Goal: Find contact information: Find specific fact

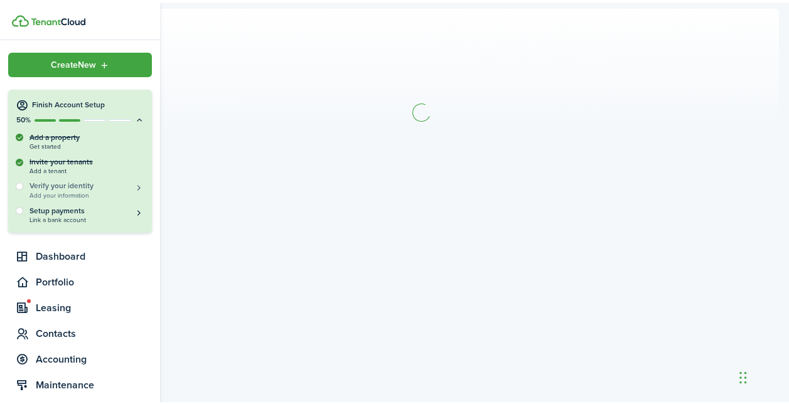
scroll to position [3639, 0]
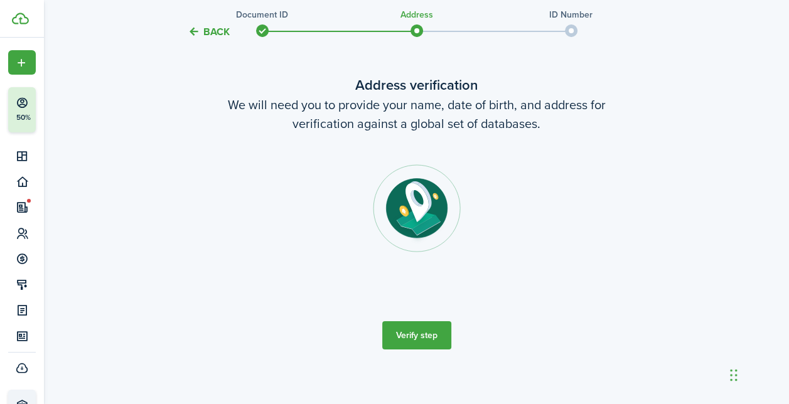
click at [424, 335] on button "Verify step" at bounding box center [416, 335] width 69 height 28
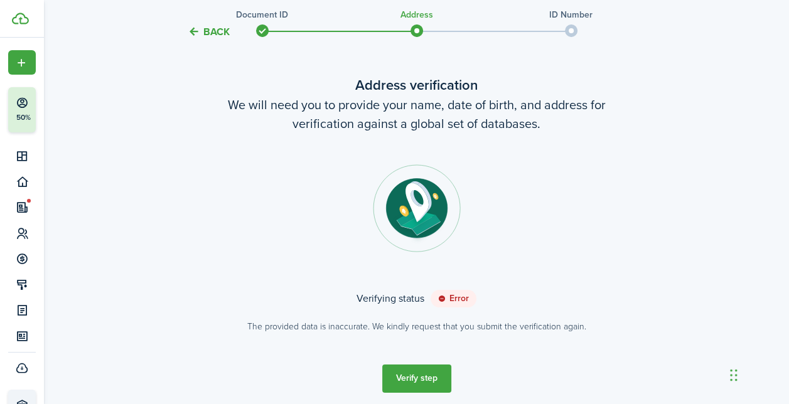
scroll to position [99, 0]
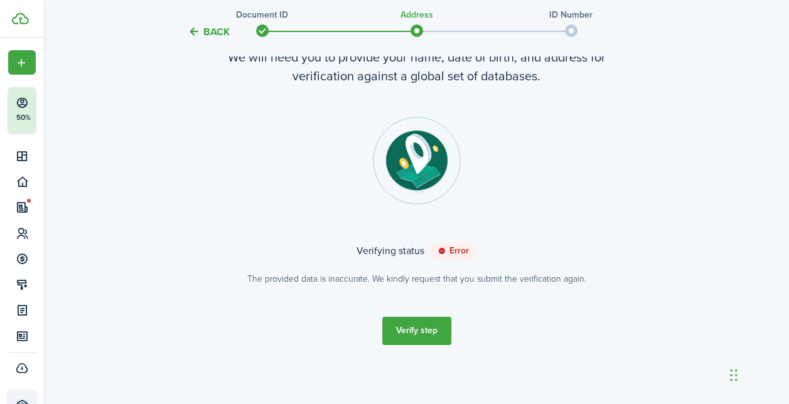
click at [430, 334] on button "Verify step" at bounding box center [416, 331] width 69 height 28
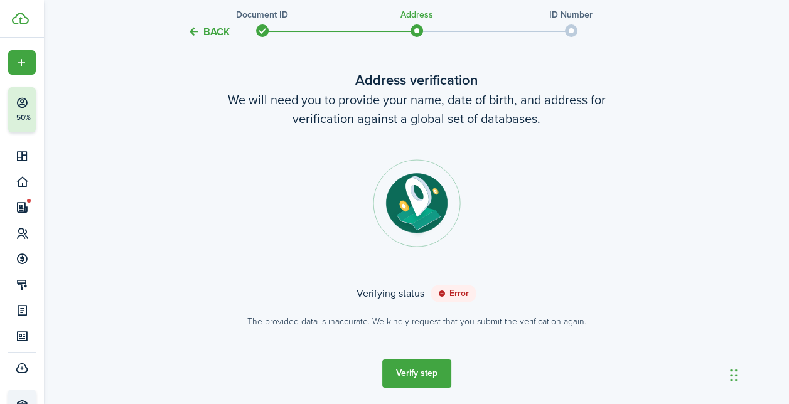
click at [413, 367] on button "Verify step" at bounding box center [416, 374] width 69 height 28
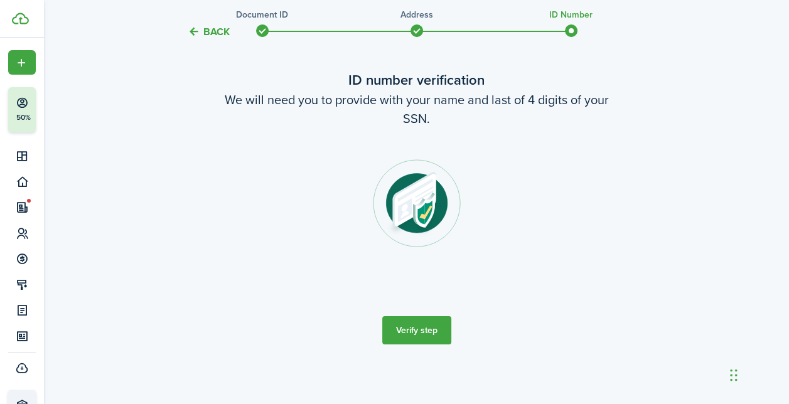
click at [417, 333] on button "Verify step" at bounding box center [416, 330] width 69 height 28
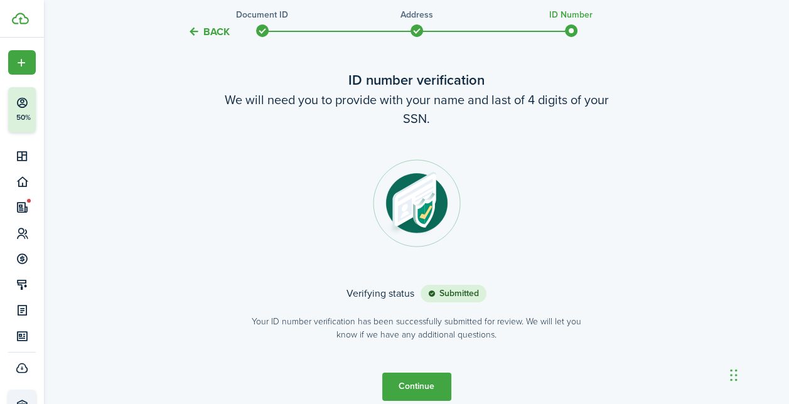
click at [417, 384] on button "Continue" at bounding box center [416, 387] width 69 height 28
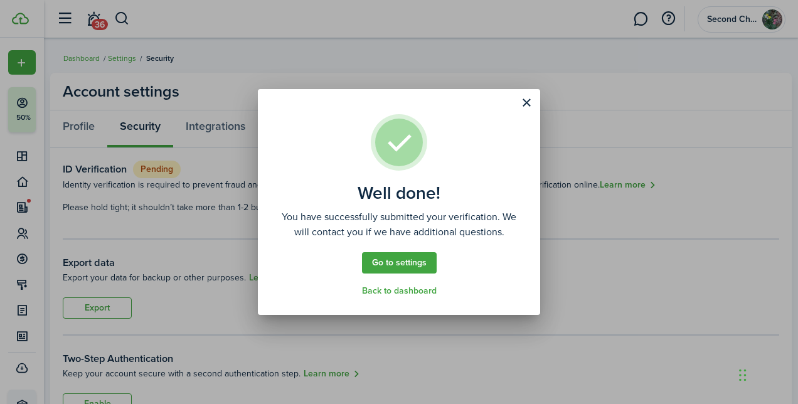
click at [424, 262] on link "Go to settings" at bounding box center [399, 262] width 75 height 21
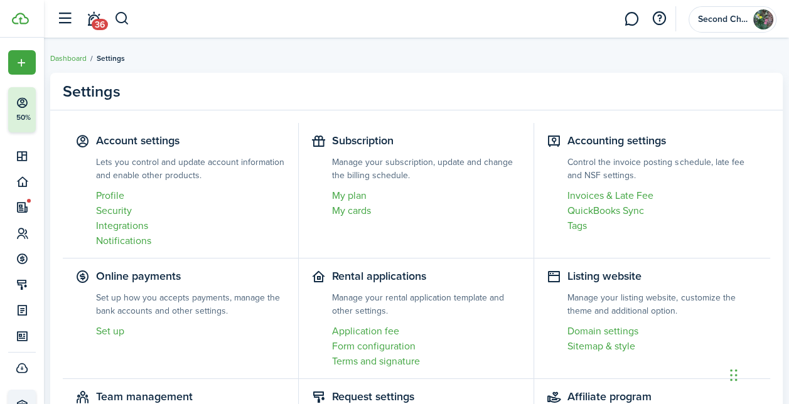
scroll to position [6, 0]
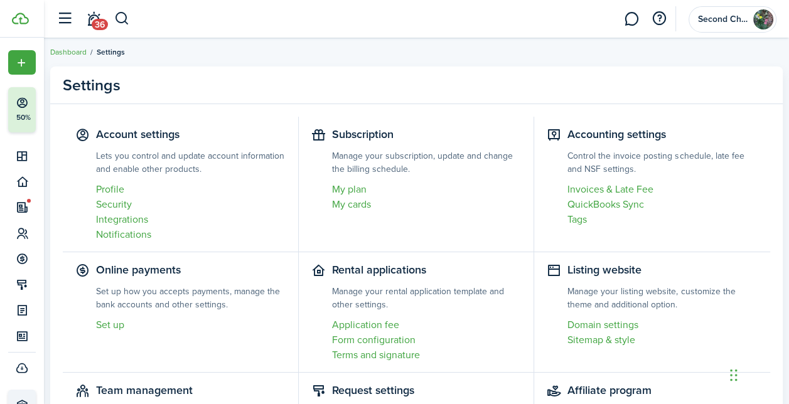
click at [362, 190] on link "My plan" at bounding box center [427, 189] width 190 height 15
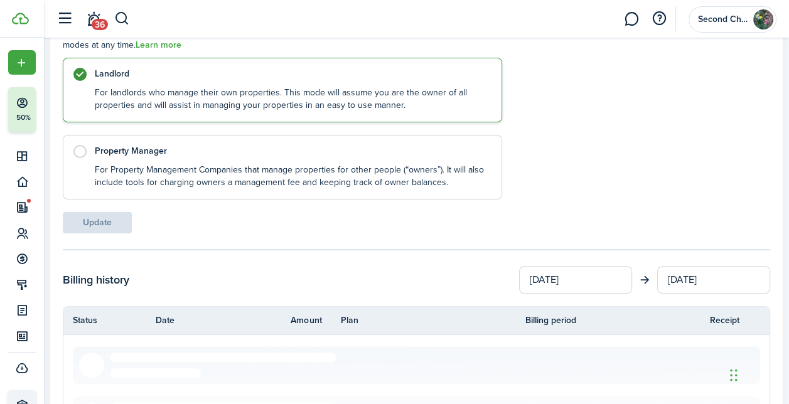
scroll to position [245, 0]
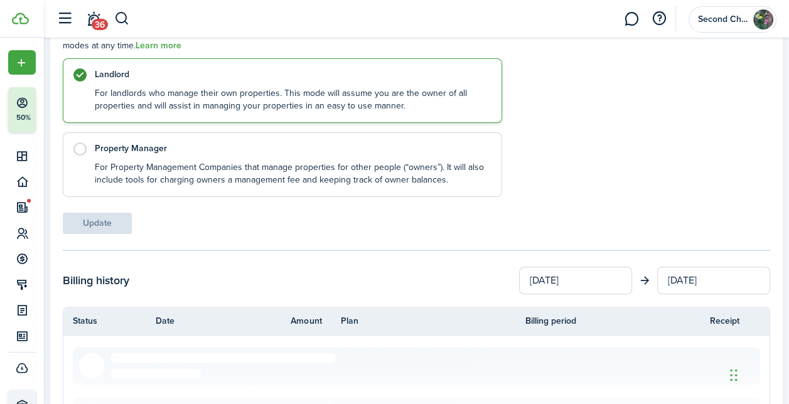
click at [83, 147] on label "Property Manager For Property Management Companies that manage properties for o…" at bounding box center [282, 164] width 439 height 65
radio input "false"
radio input "true"
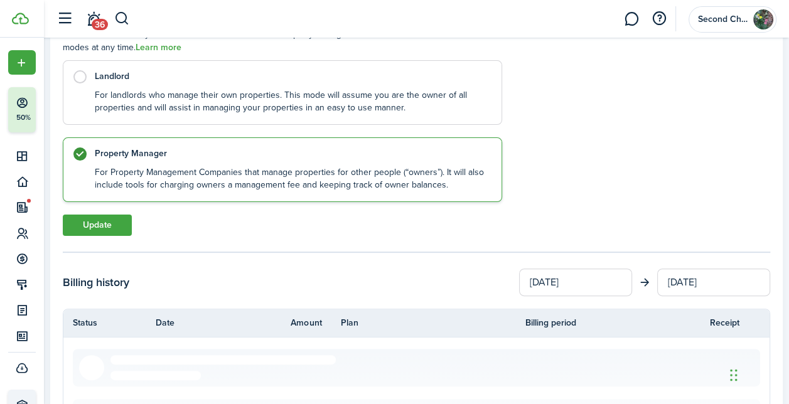
scroll to position [242, 0]
drag, startPoint x: 316, startPoint y: 227, endPoint x: 324, endPoint y: 235, distance: 10.7
click at [324, 235] on div "Update" at bounding box center [282, 226] width 439 height 21
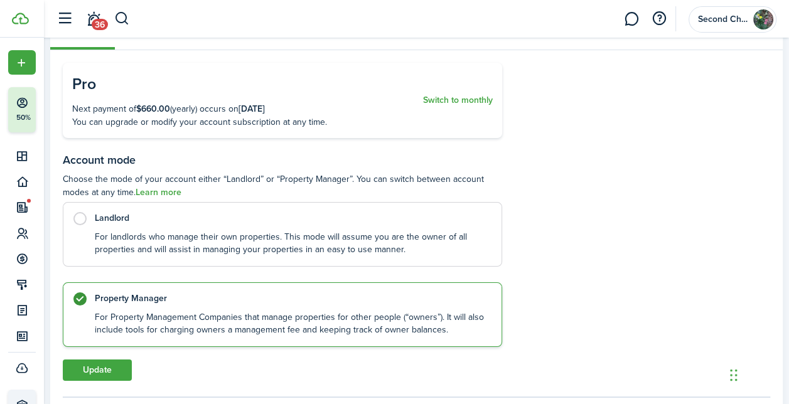
scroll to position [100, 0]
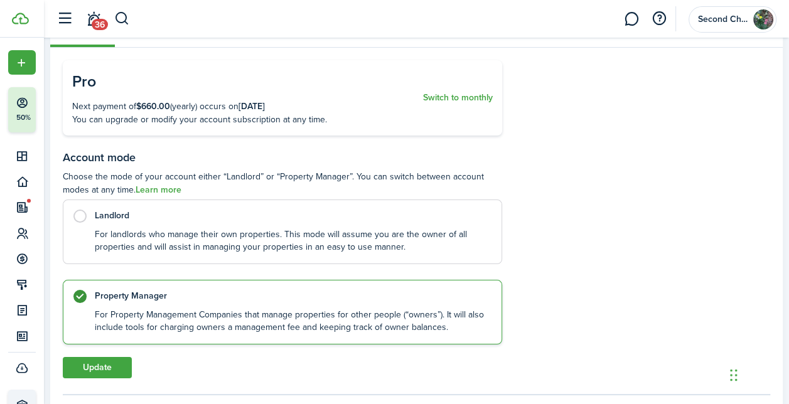
click at [80, 217] on label "Landlord For landlords who manage their own properties. This mode will assume y…" at bounding box center [282, 232] width 439 height 65
radio input "true"
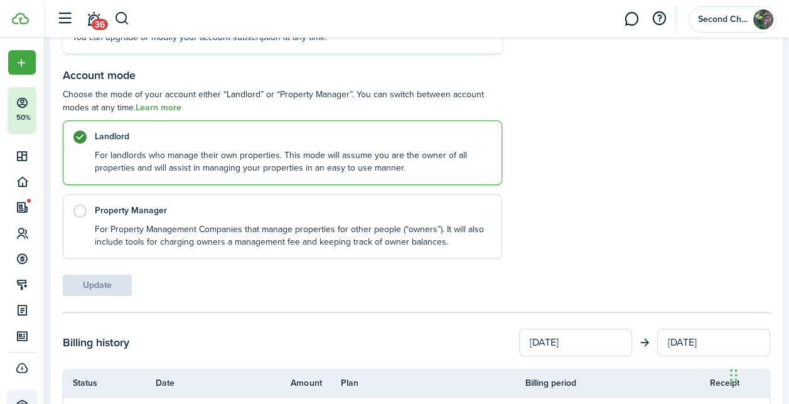
scroll to position [0, 0]
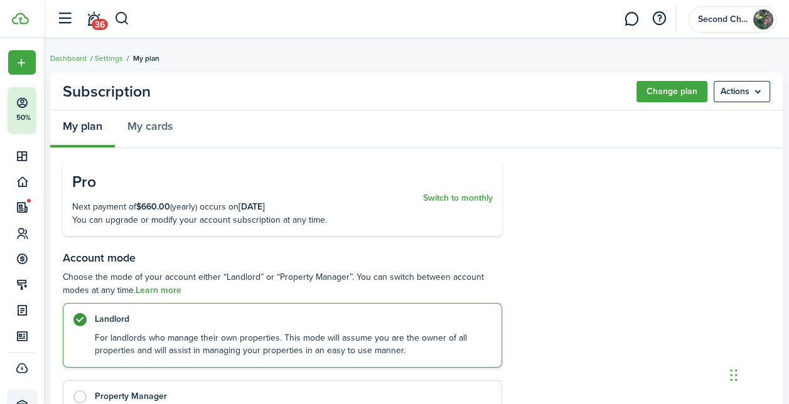
click at [759, 94] on menu-btn "Actions" at bounding box center [742, 91] width 56 height 21
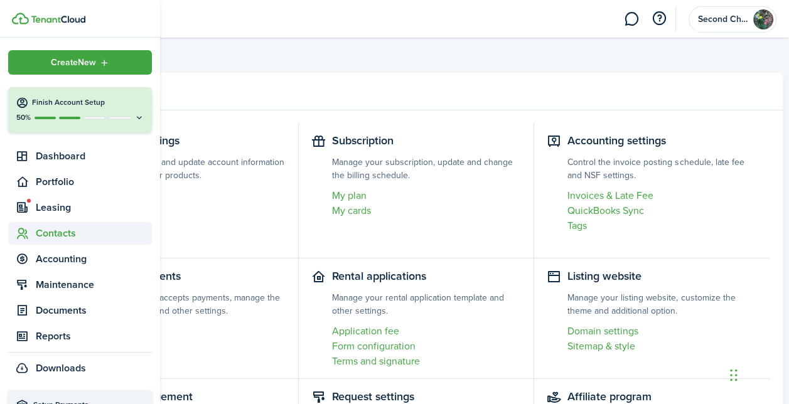
click at [60, 229] on span "Contacts" at bounding box center [94, 233] width 116 height 15
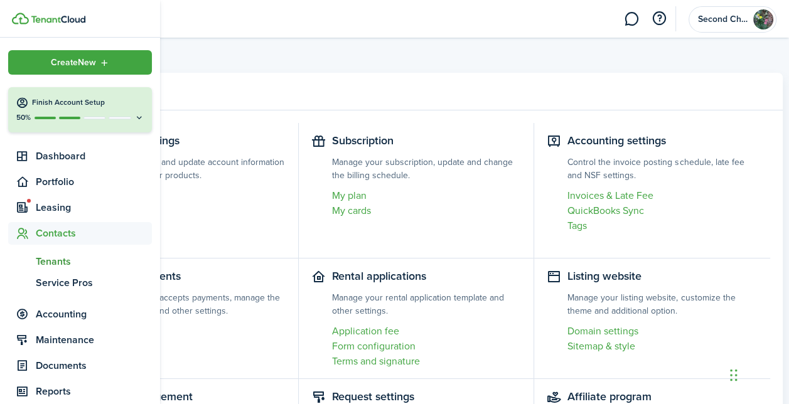
click at [62, 259] on span "Tenants" at bounding box center [94, 261] width 116 height 15
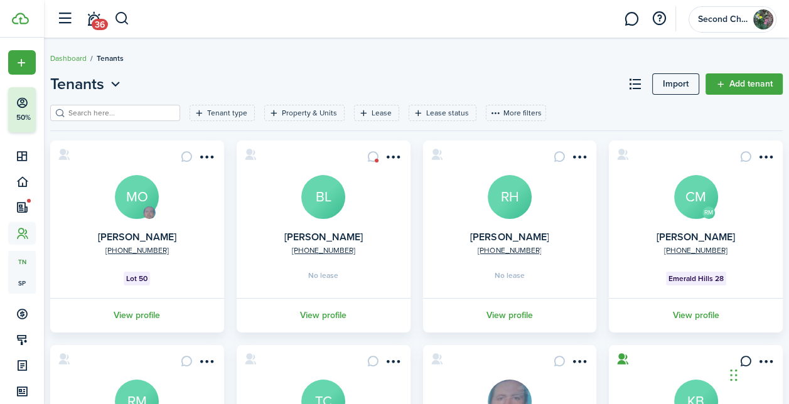
click at [141, 207] on avatar-text "MO" at bounding box center [137, 197] width 44 height 44
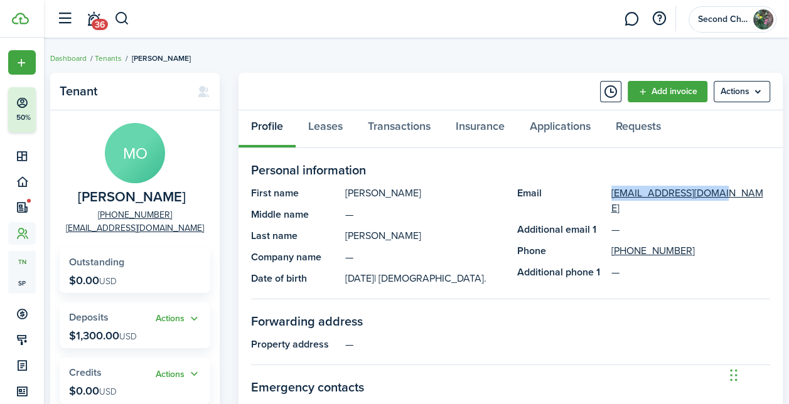
drag, startPoint x: 712, startPoint y: 194, endPoint x: 607, endPoint y: 193, distance: 104.8
type textarea "[EMAIL_ADDRESS][DOMAIN_NAME]"
click at [607, 193] on panel-main-item "Email [EMAIL_ADDRESS][DOMAIN_NAME]" at bounding box center [644, 201] width 254 height 30
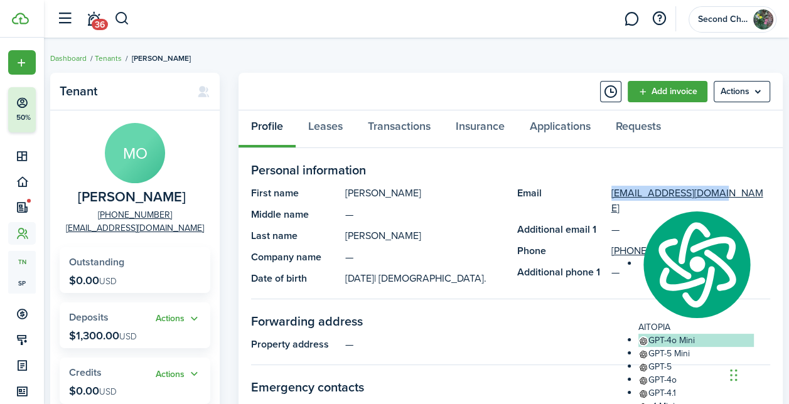
copy panel-main-item "[EMAIL_ADDRESS][DOMAIN_NAME]"
